Goal: Task Accomplishment & Management: Use online tool/utility

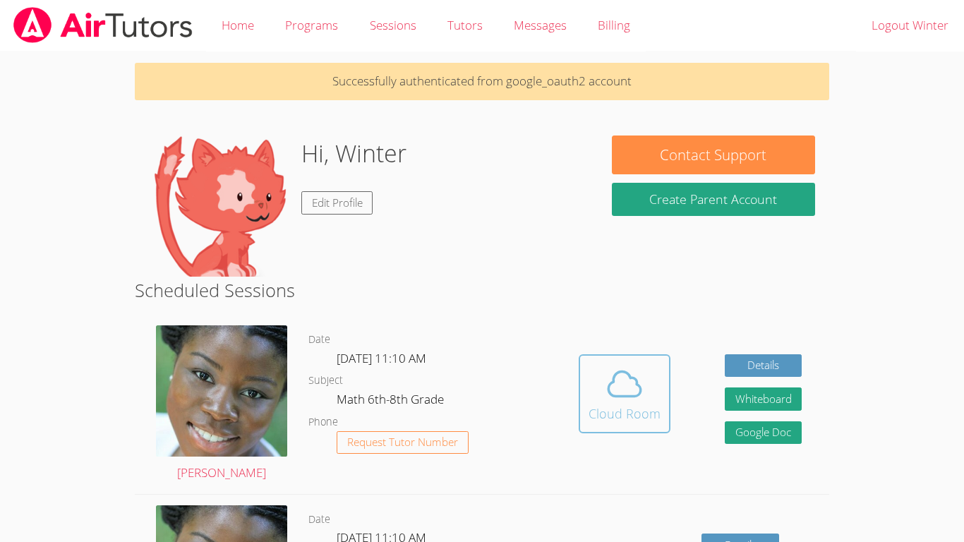
click at [585, 422] on button "Cloud Room" at bounding box center [625, 393] width 92 height 79
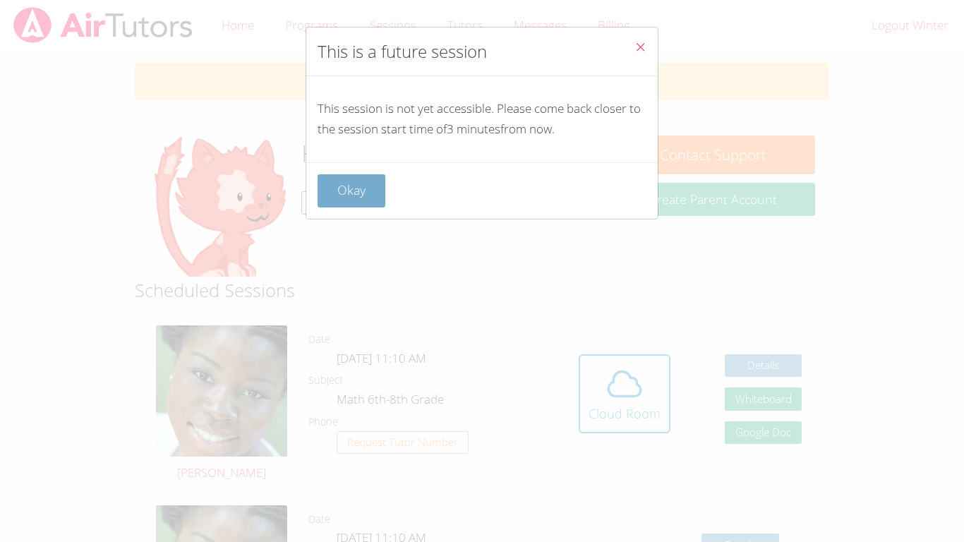
click at [330, 193] on button "Okay" at bounding box center [352, 190] width 68 height 33
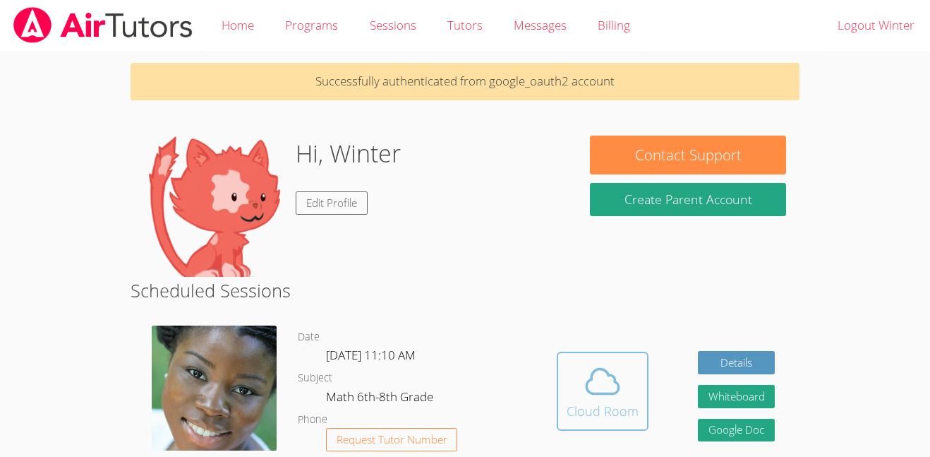
click at [575, 370] on span at bounding box center [603, 381] width 72 height 40
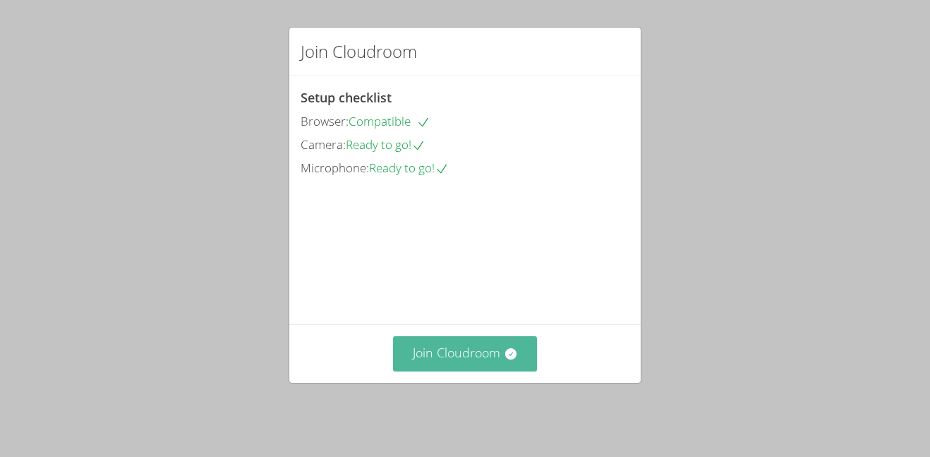
click at [502, 361] on button "Join Cloudroom" at bounding box center [465, 353] width 145 height 35
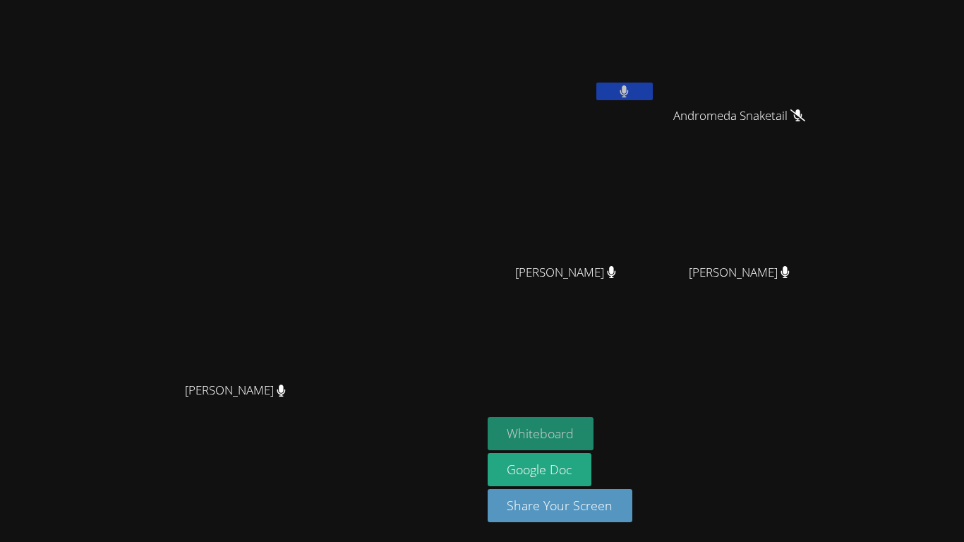
click at [594, 432] on button "Whiteboard" at bounding box center [541, 433] width 107 height 33
click at [632, 96] on icon at bounding box center [624, 91] width 15 height 12
click at [594, 427] on button "Whiteboard" at bounding box center [541, 433] width 107 height 33
click at [632, 95] on icon at bounding box center [624, 91] width 15 height 12
click at [616, 279] on span "[PERSON_NAME]" at bounding box center [565, 273] width 101 height 20
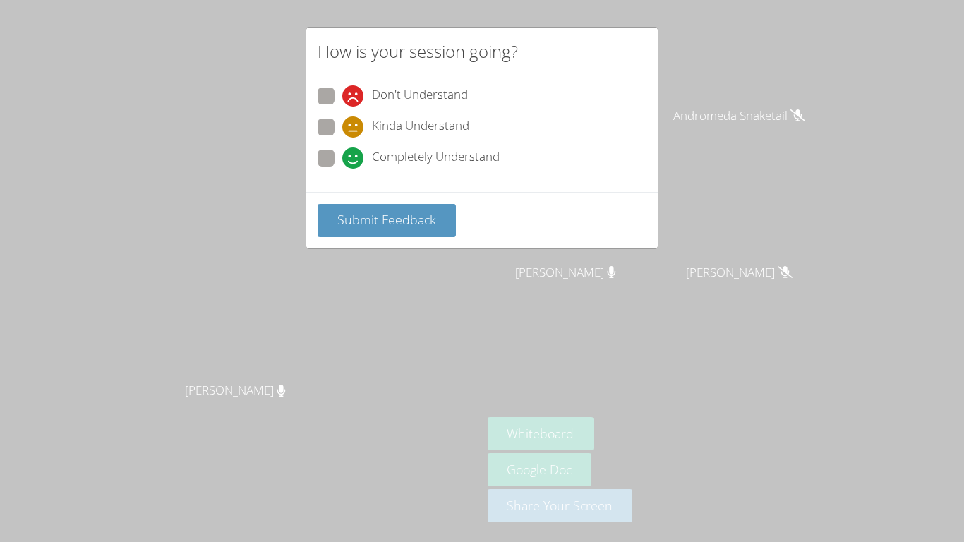
click at [335, 154] on label "Completely Understand" at bounding box center [409, 159] width 182 height 19
click at [342, 154] on input "Completely Understand" at bounding box center [348, 156] width 12 height 12
radio input "true"
click at [347, 198] on div "Submit Feedback" at bounding box center [481, 220] width 351 height 56
click at [352, 215] on span "Submit Feedback" at bounding box center [386, 219] width 99 height 17
